Goal: Task Accomplishment & Management: Use online tool/utility

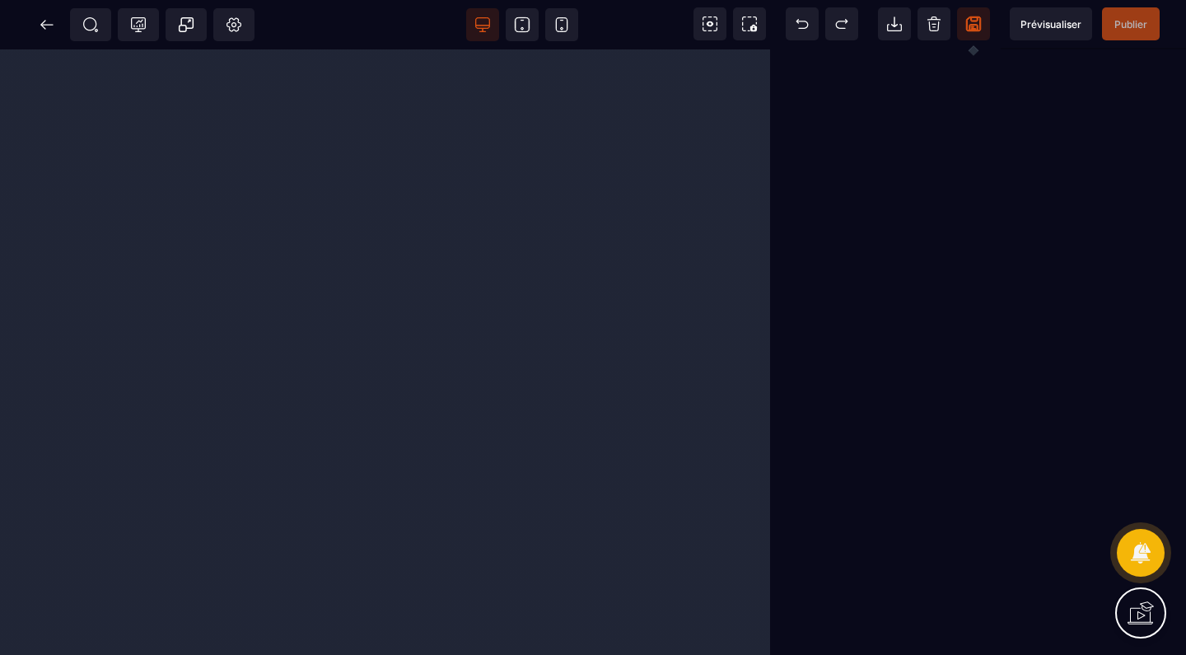
click at [975, 29] on icon at bounding box center [973, 29] width 5 height 1
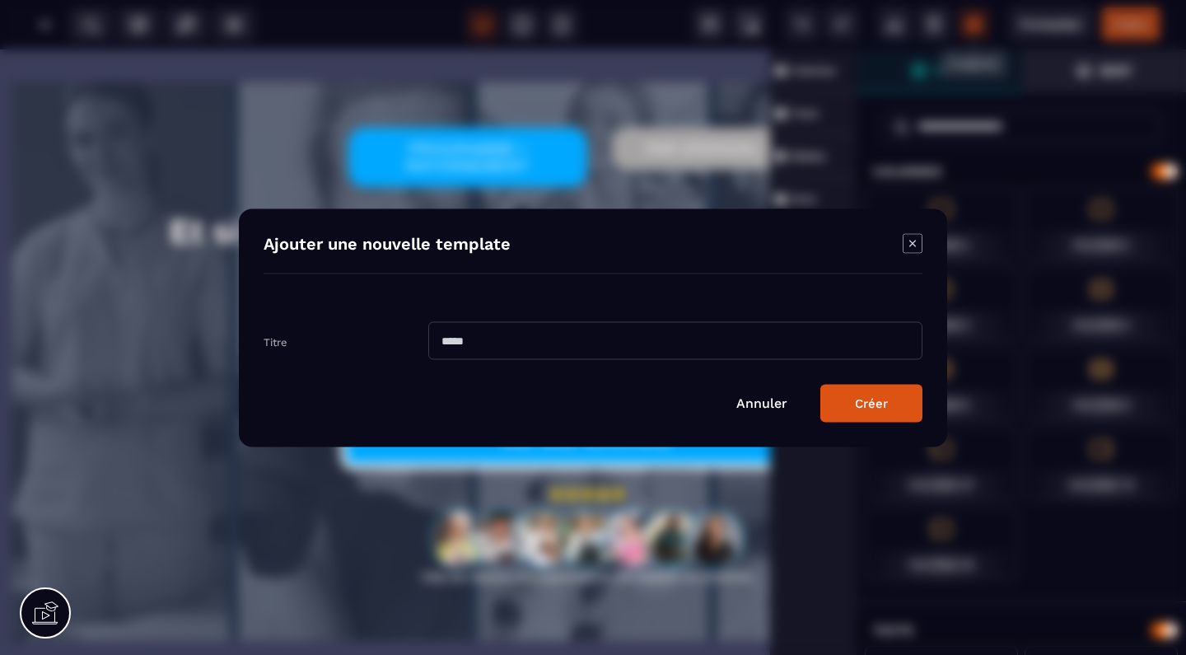
click at [578, 338] on input "Modal window" at bounding box center [675, 340] width 494 height 38
type input "**********"
click at [876, 408] on div "Créer" at bounding box center [871, 402] width 33 height 15
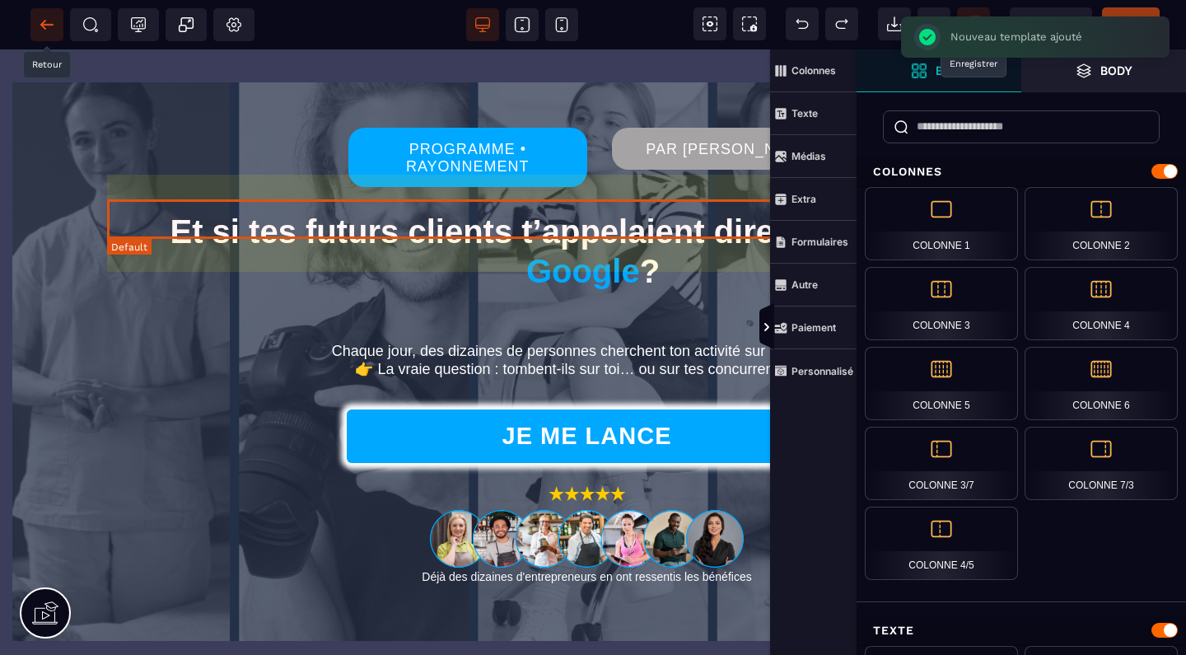
click at [49, 24] on icon at bounding box center [46, 24] width 12 height 1
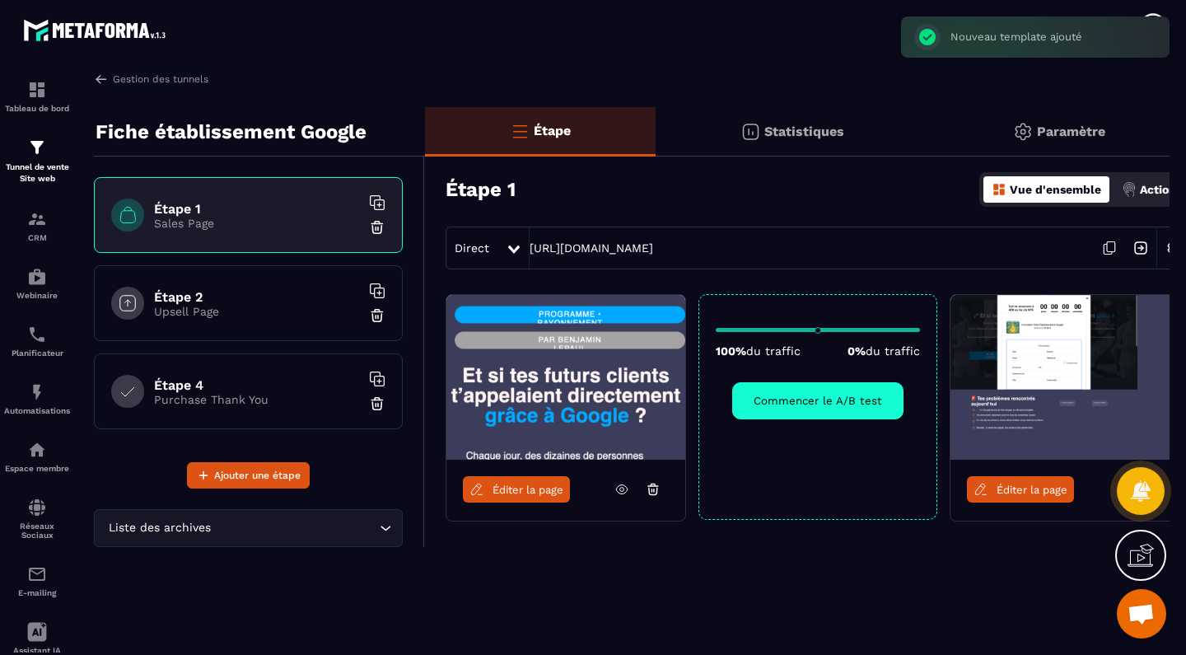
click at [198, 378] on h6 "Étape 4" at bounding box center [257, 385] width 206 height 16
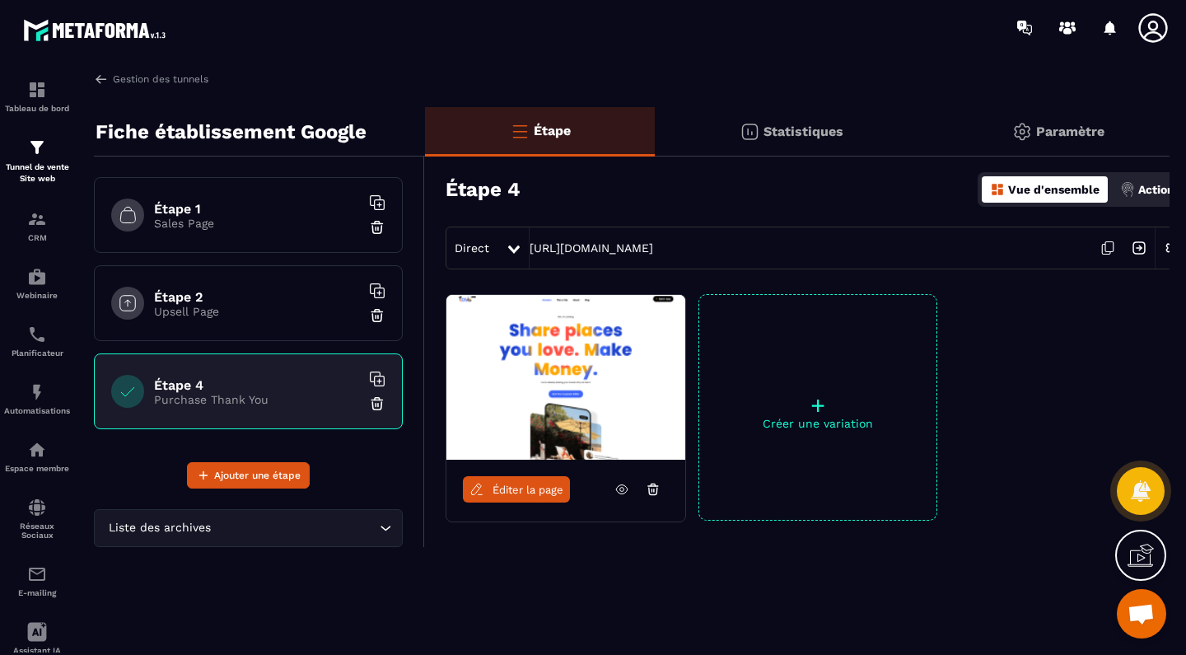
click at [831, 421] on p "Créer une variation" at bounding box center [818, 423] width 237 height 13
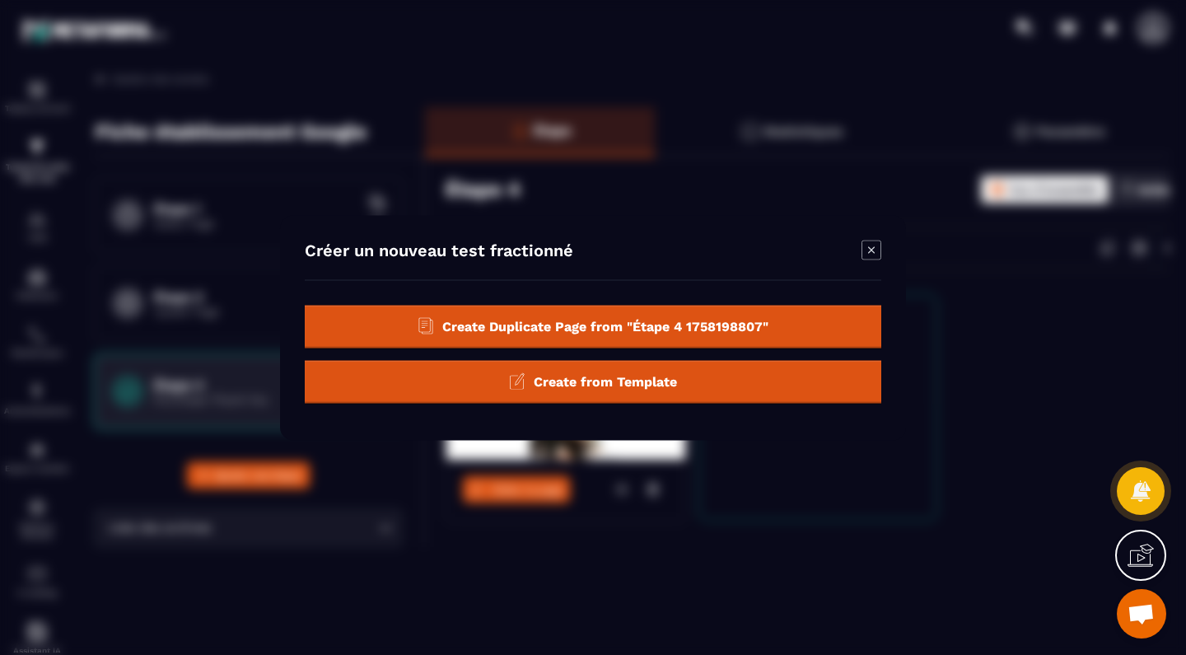
click at [661, 376] on span "Create from Template" at bounding box center [605, 381] width 143 height 16
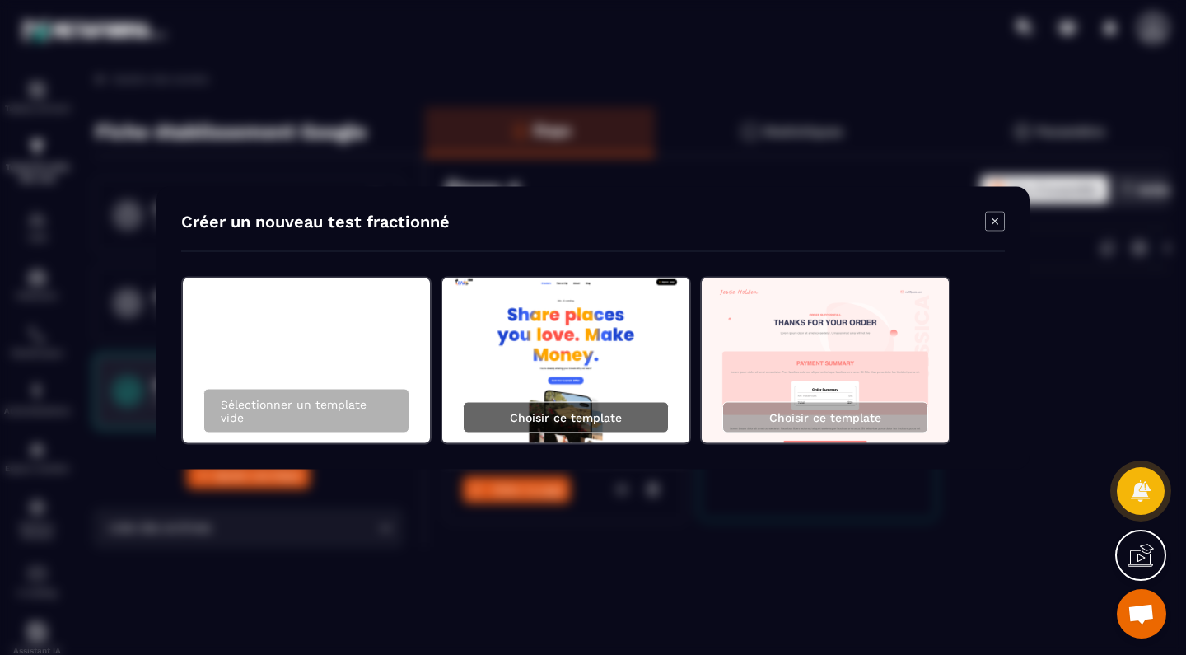
click at [564, 420] on p "Choisir ce template" at bounding box center [566, 416] width 112 height 13
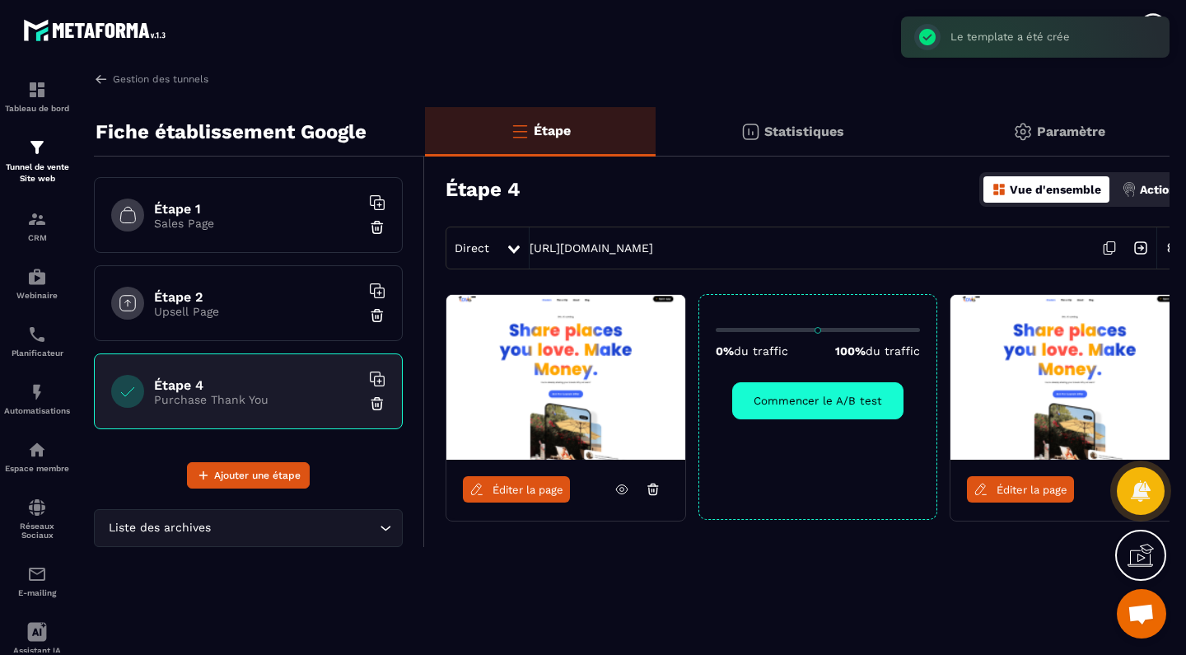
click at [1051, 488] on span "Éditer la page" at bounding box center [1032, 490] width 71 height 12
